Goal: Find specific page/section: Find specific page/section

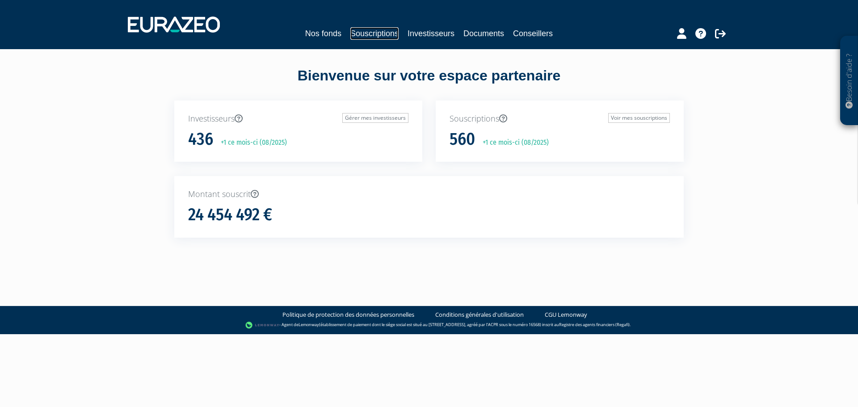
click at [369, 32] on link "Souscriptions" at bounding box center [374, 33] width 48 height 13
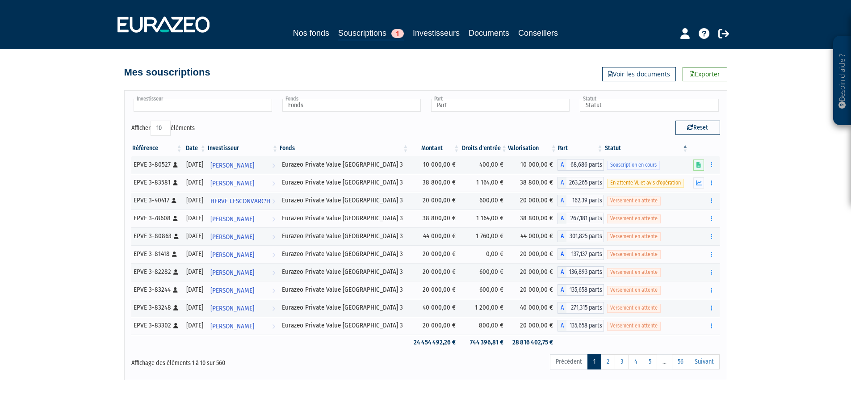
click at [163, 107] on input "text" at bounding box center [203, 105] width 139 height 13
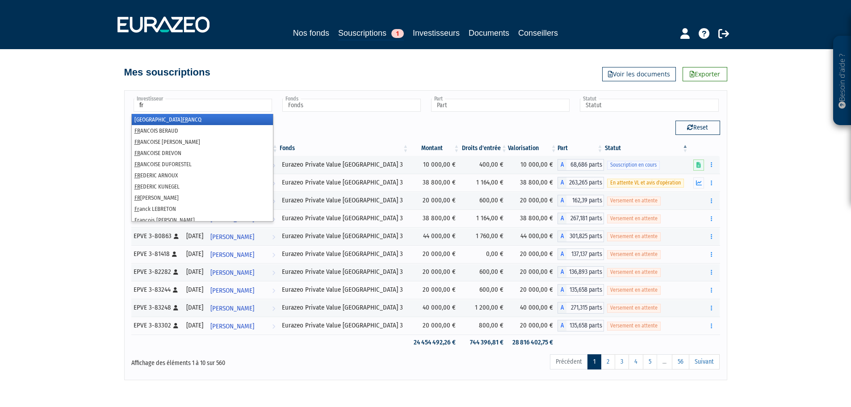
type input "Investisseur"
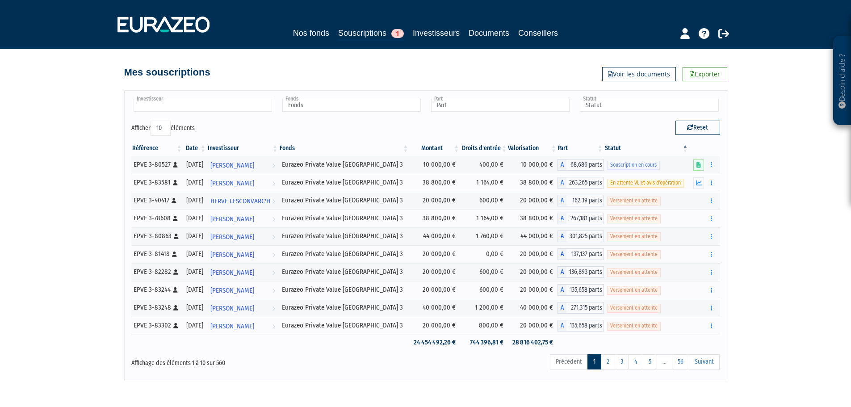
click at [163, 107] on input "text" at bounding box center [203, 105] width 139 height 13
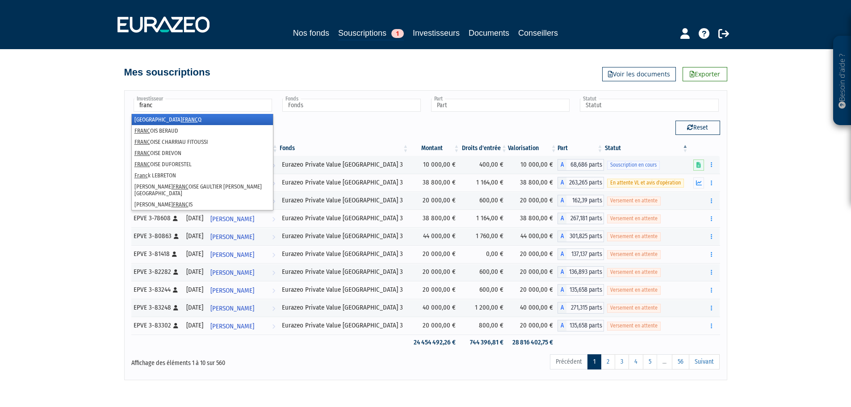
type input "francq"
